Goal: Task Accomplishment & Management: Manage account settings

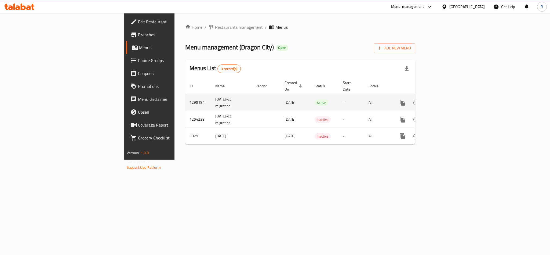
click at [448, 96] on link "enhanced table" at bounding box center [441, 102] width 13 height 13
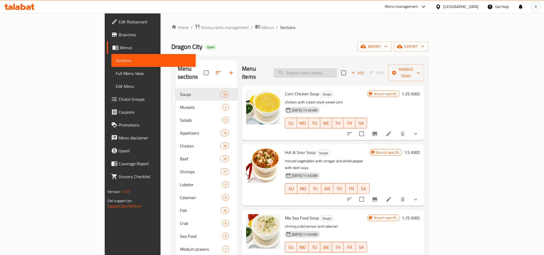
click at [337, 68] on input "search" at bounding box center [305, 72] width 63 height 9
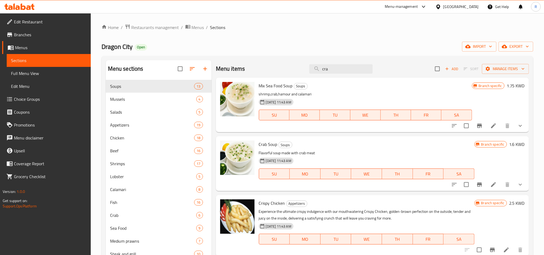
type input "cra"
click at [487, 188] on li at bounding box center [493, 185] width 15 height 10
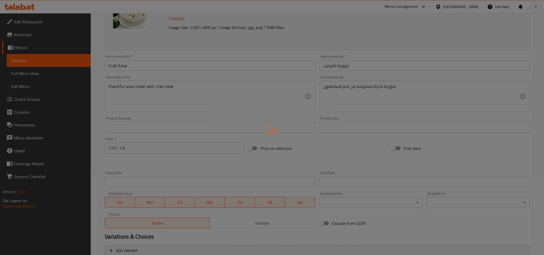
type input "اختيارك من"
type input "0"
type input "1"
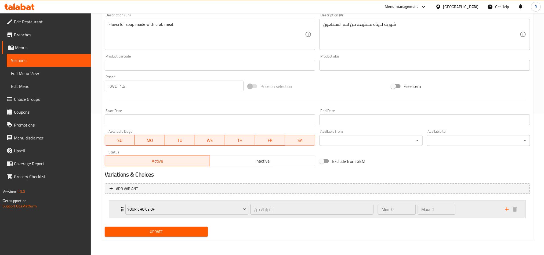
click at [484, 204] on div "Min: 0 ​ Max: 1 ​" at bounding box center [438, 209] width 127 height 17
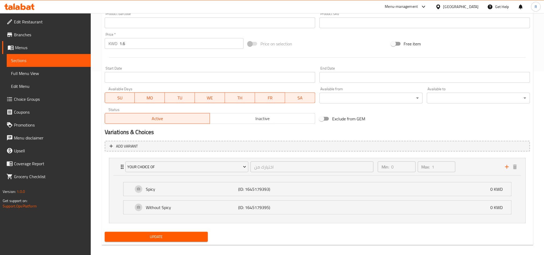
scroll to position [190, 0]
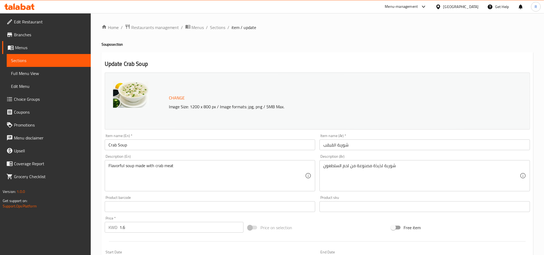
click at [37, 100] on span "Choice Groups" at bounding box center [50, 99] width 72 height 6
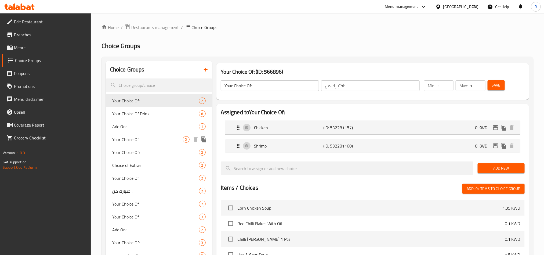
click at [146, 136] on span "Your Choice Of" at bounding box center [147, 139] width 71 height 6
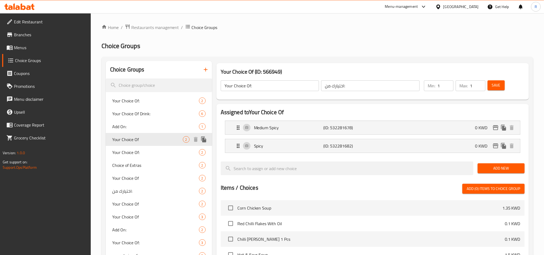
type input "Your Choice Of"
type input "إختيارك من:"
type input "0"
click at [144, 151] on span "Your Choice Of:" at bounding box center [147, 152] width 71 height 6
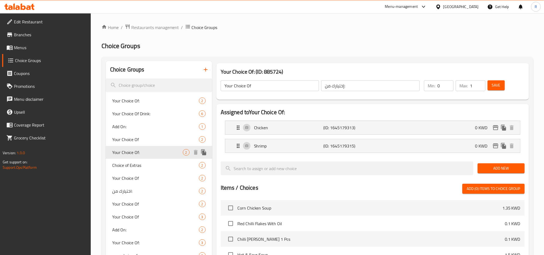
type input "Your Choice Of:"
type input "اختيارك من:"
type input "1"
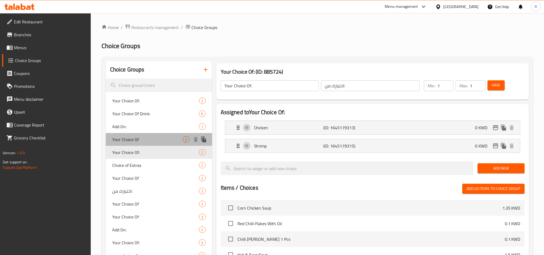
click at [114, 142] on span "Your Choice Of" at bounding box center [147, 139] width 71 height 6
type input "Your Choice Of"
type input "إختيارك من:"
type input "0"
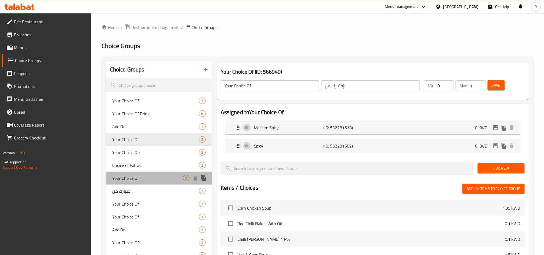
click at [135, 176] on span "Your Choice Of" at bounding box center [147, 178] width 71 height 6
type input "اختيارك من"
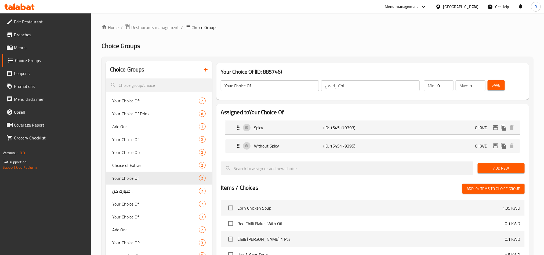
click at [447, 88] on input "0" at bounding box center [445, 85] width 16 height 11
type input "1"
click at [446, 83] on input "1" at bounding box center [445, 85] width 16 height 11
click at [495, 87] on span "Save" at bounding box center [496, 85] width 9 height 7
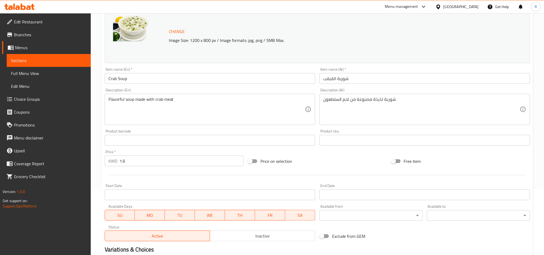
scroll to position [141, 0]
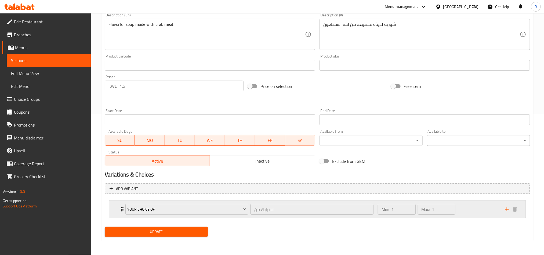
click at [477, 209] on div "Min: 1 ​ Max: 1 ​" at bounding box center [438, 209] width 127 height 17
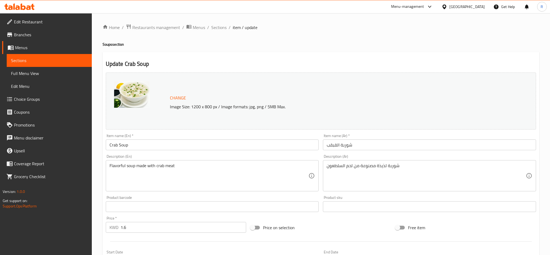
scroll to position [190, 0]
